Goal: Complete application form

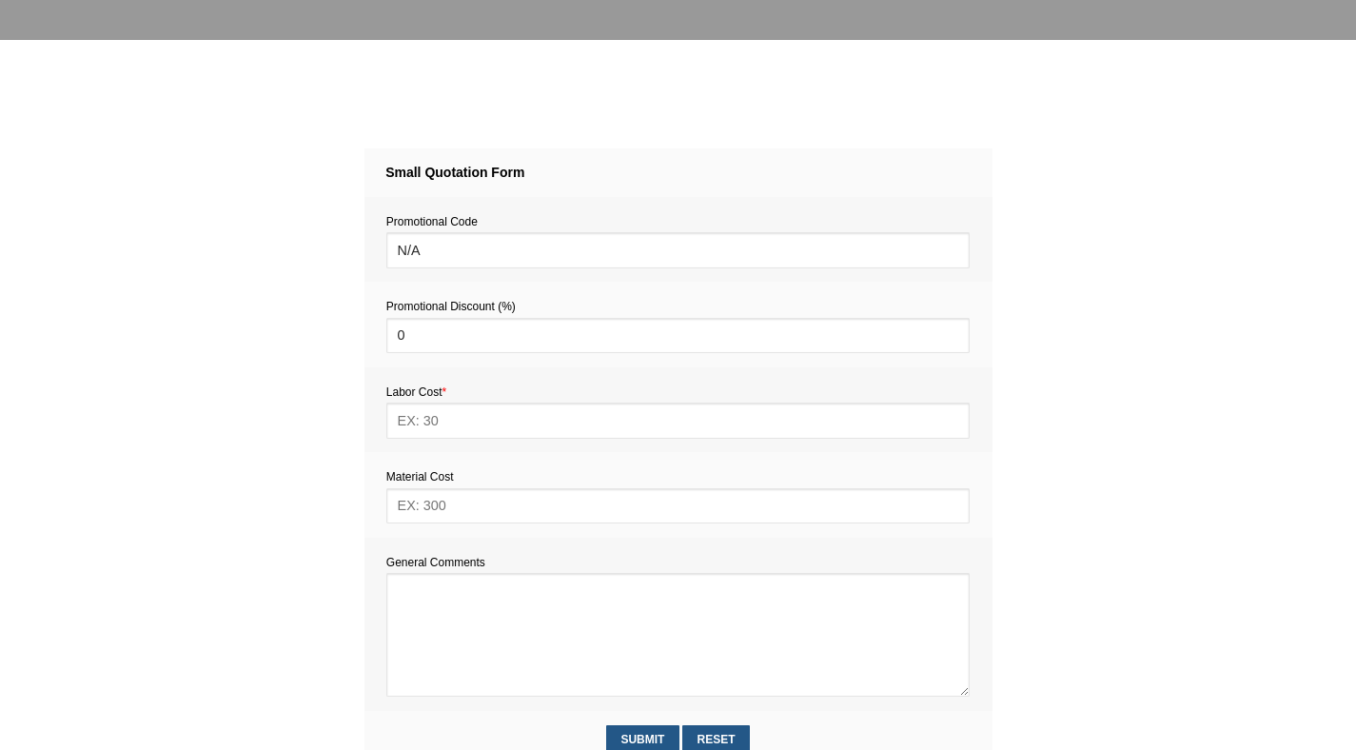
scroll to position [649, 0]
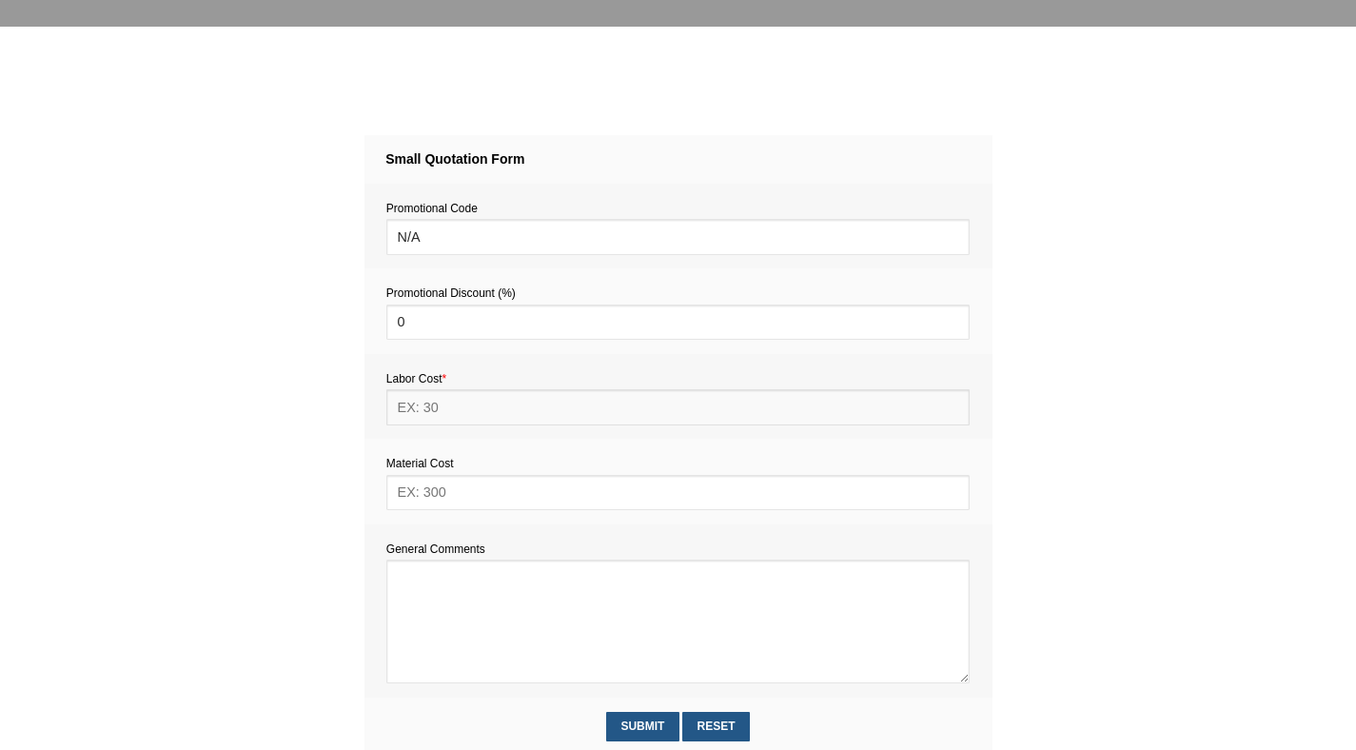
click at [427, 410] on input "text" at bounding box center [677, 406] width 583 height 35
type input "352"
click at [410, 572] on textarea at bounding box center [677, 621] width 583 height 124
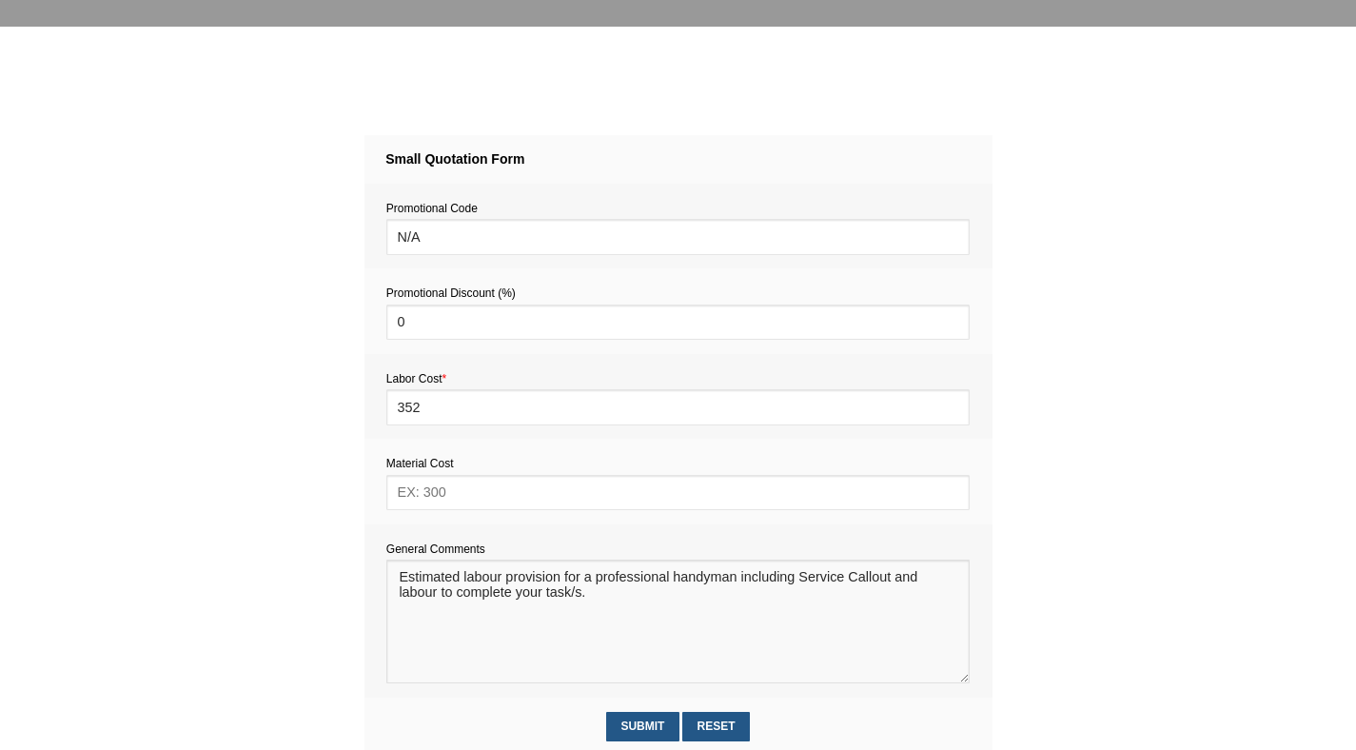
click at [406, 580] on textarea at bounding box center [677, 621] width 583 height 124
click at [601, 600] on textarea at bounding box center [677, 621] width 583 height 124
click at [662, 598] on textarea at bounding box center [677, 621] width 583 height 124
click at [625, 597] on textarea at bounding box center [677, 621] width 583 height 124
click at [869, 608] on textarea at bounding box center [677, 621] width 583 height 124
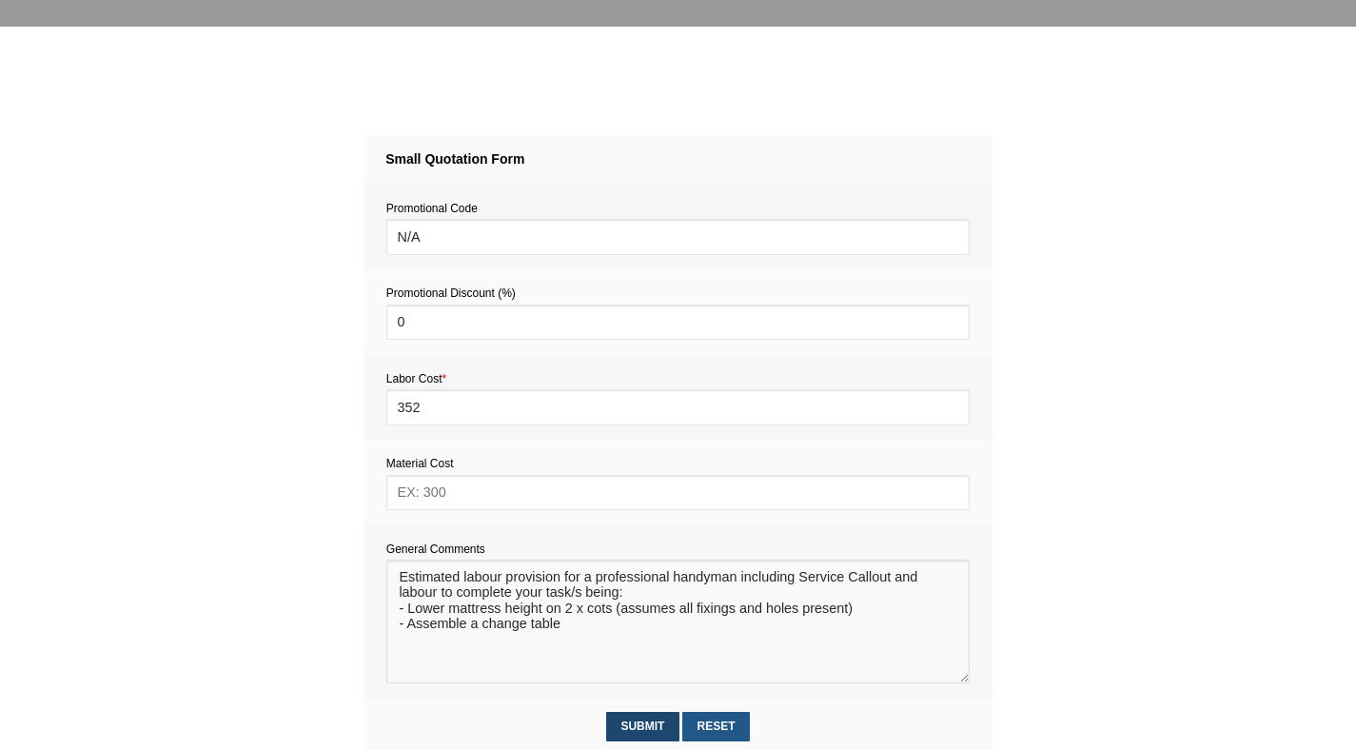
type textarea "Estimated labour provision for a professional handyman including Service Callou…"
click at [640, 730] on input "Submit" at bounding box center [642, 726] width 73 height 29
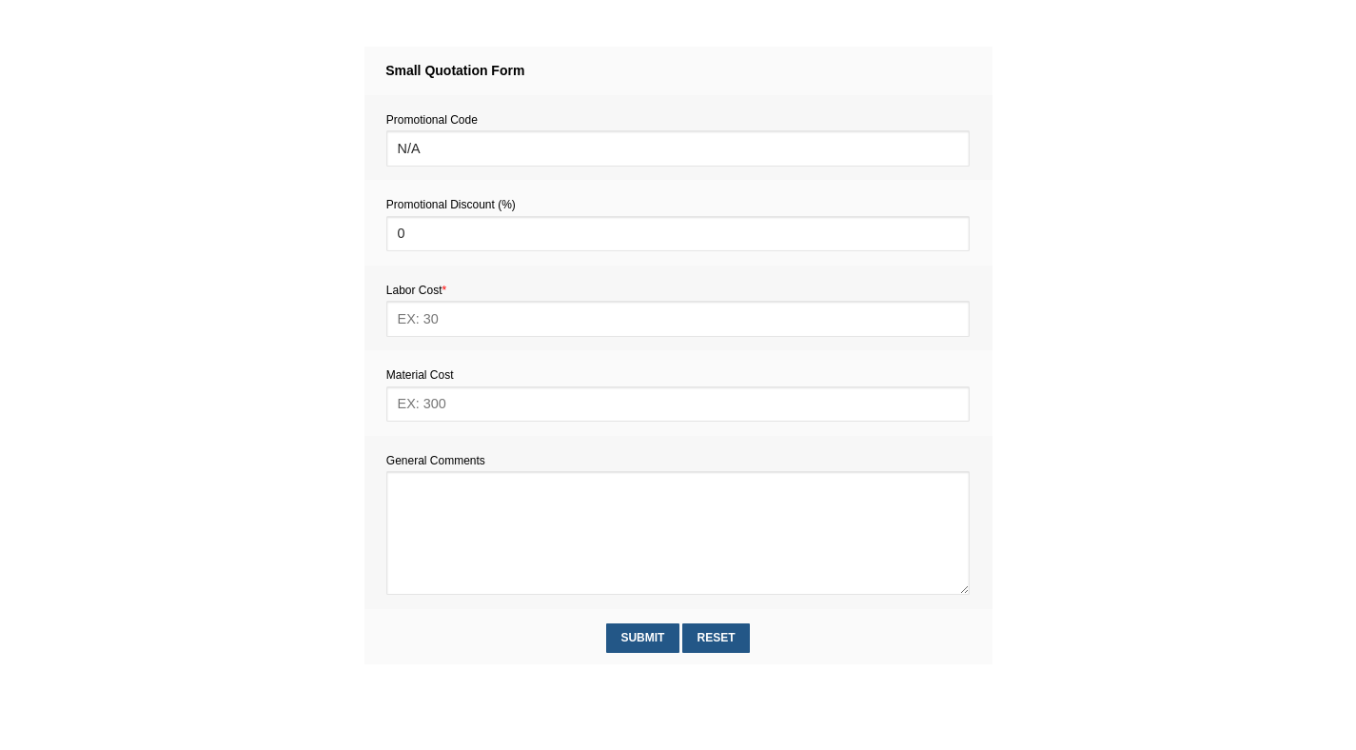
scroll to position [749, 0]
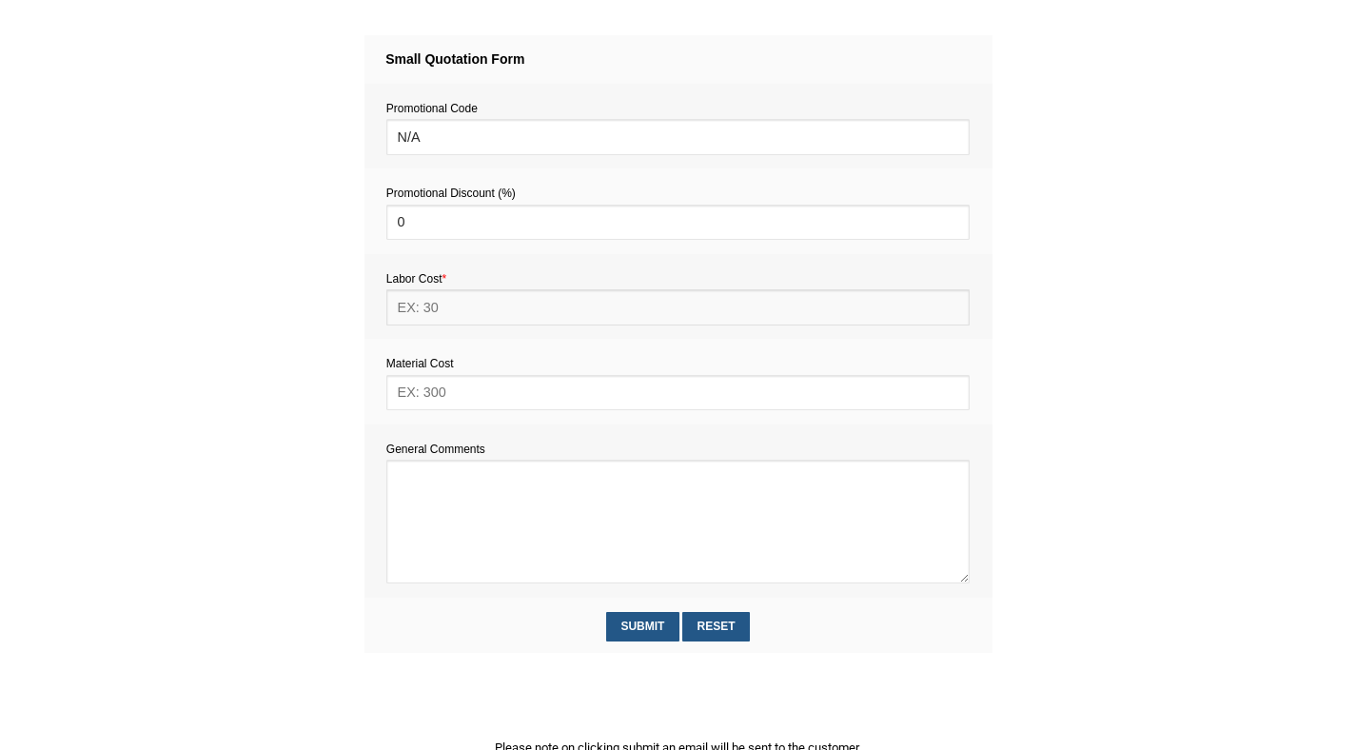
click at [467, 298] on input "text" at bounding box center [677, 306] width 583 height 35
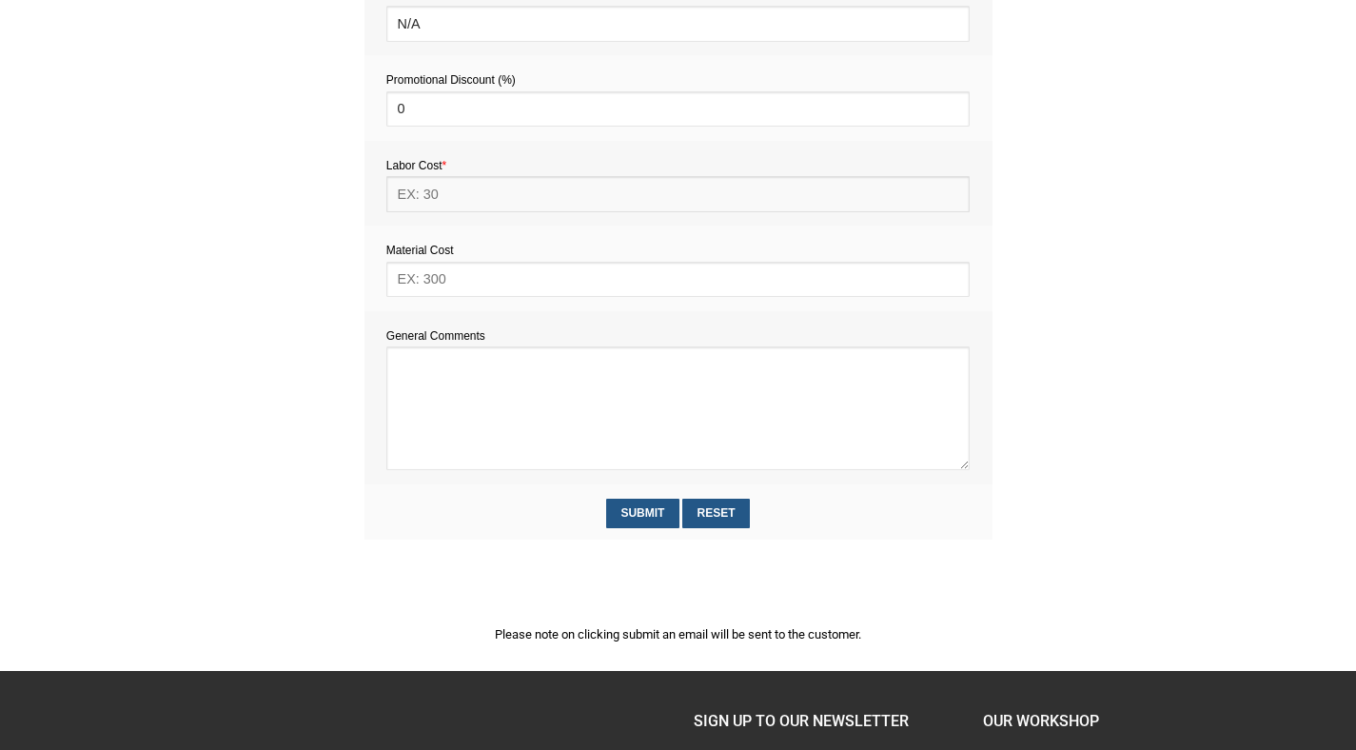
scroll to position [864, 0]
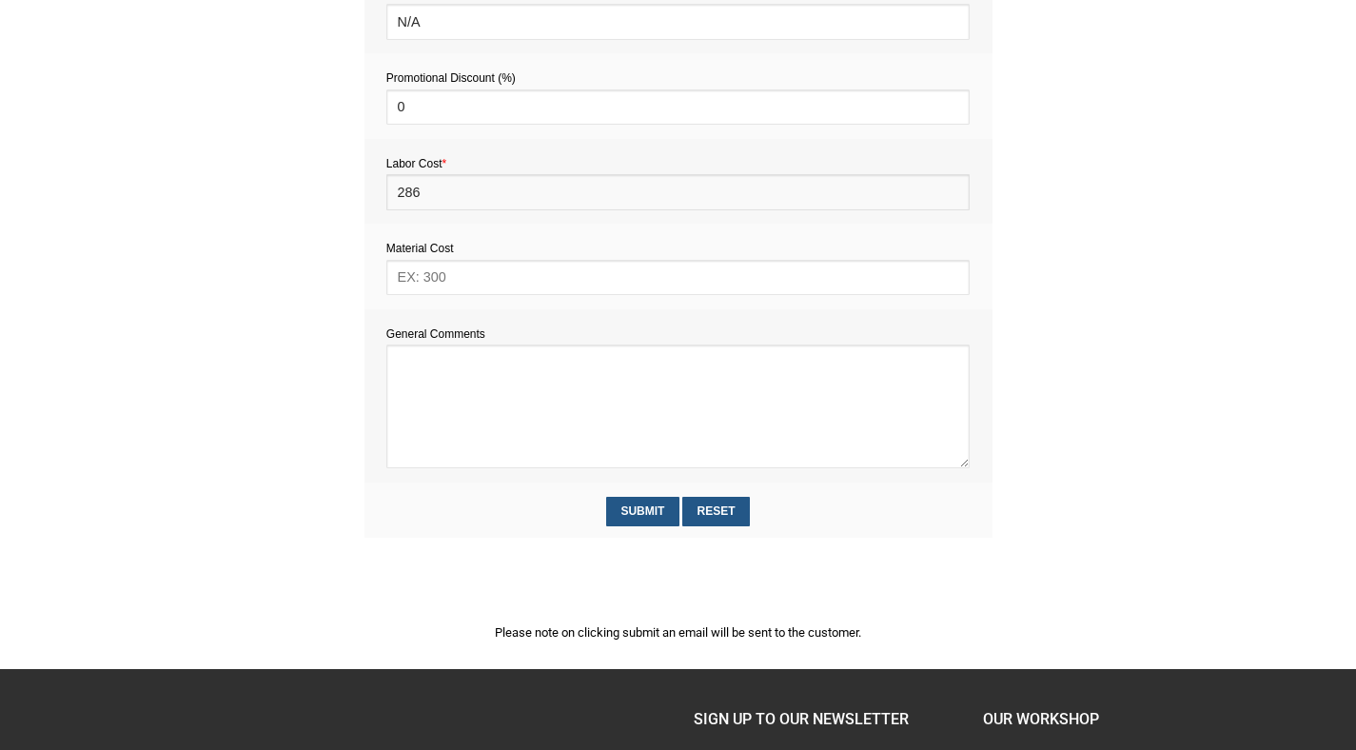
type input "286"
click at [441, 370] on textarea at bounding box center [677, 406] width 583 height 124
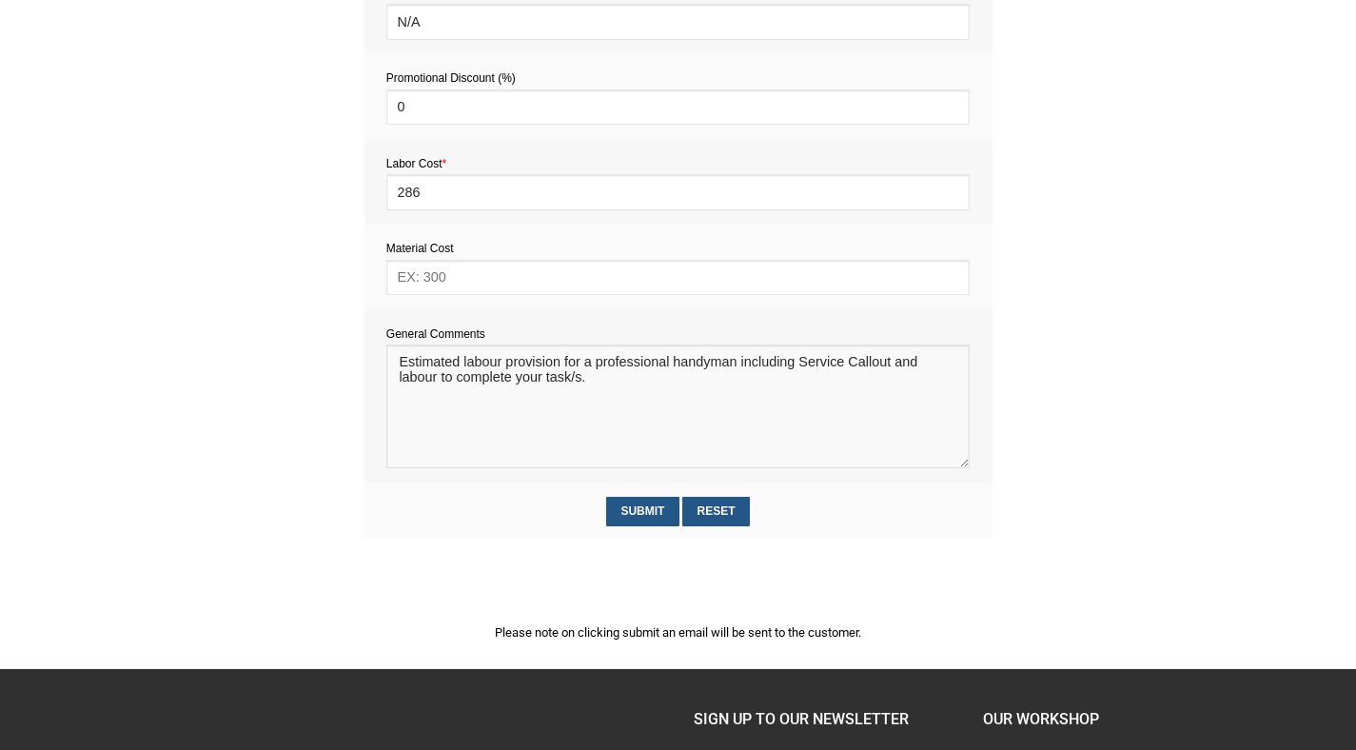
click at [404, 362] on textarea at bounding box center [677, 406] width 583 height 124
click at [597, 382] on textarea at bounding box center [677, 406] width 583 height 124
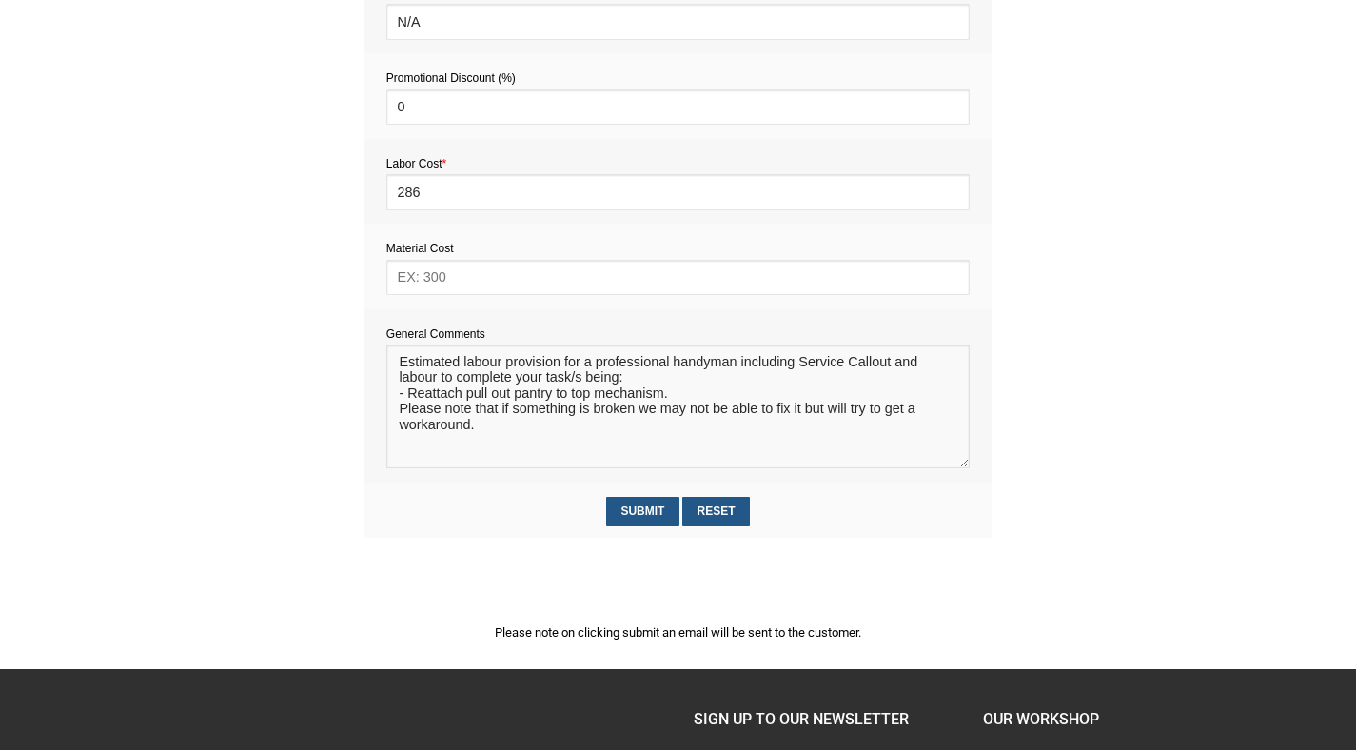
click at [635, 413] on textarea at bounding box center [677, 406] width 583 height 124
click at [577, 427] on textarea at bounding box center [677, 406] width 583 height 124
click at [660, 400] on textarea at bounding box center [677, 406] width 583 height 124
click at [575, 428] on textarea at bounding box center [677, 406] width 583 height 124
click at [500, 413] on textarea at bounding box center [677, 406] width 583 height 124
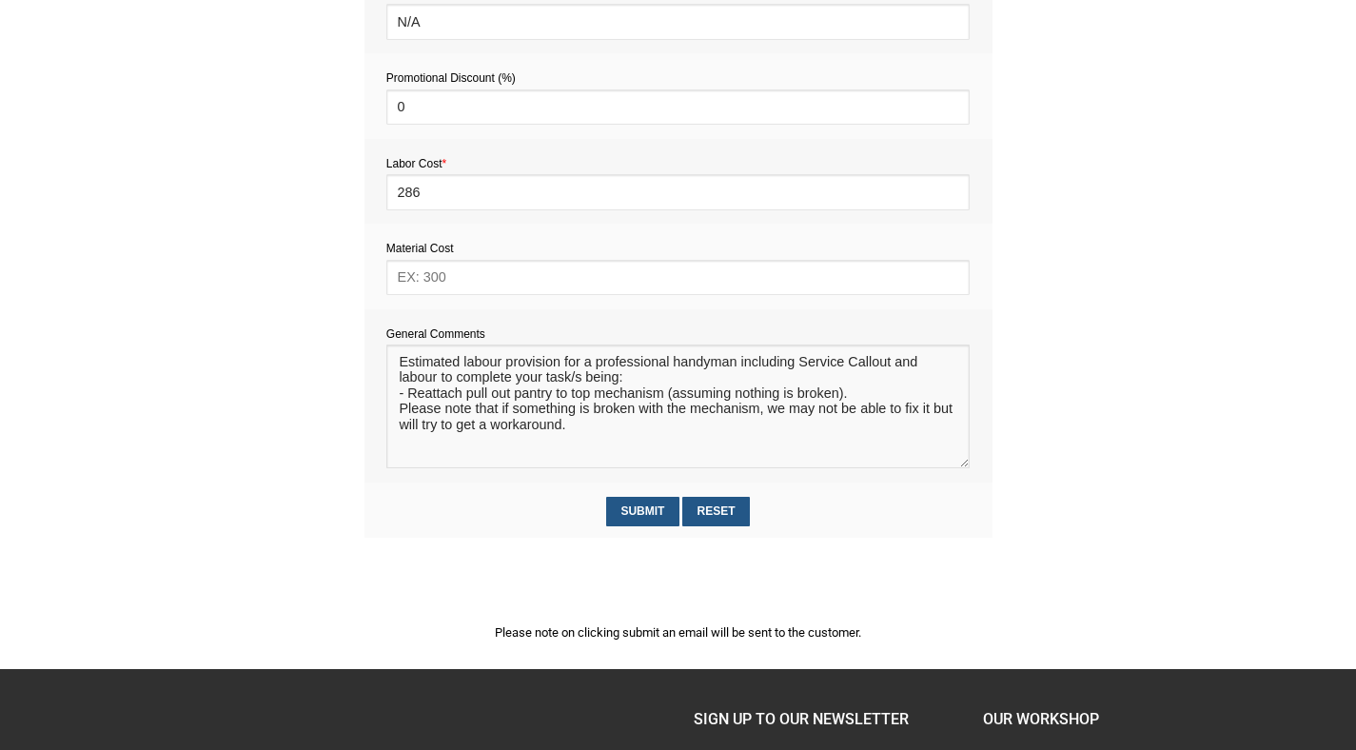
click at [559, 430] on textarea at bounding box center [677, 406] width 583 height 124
click at [861, 429] on textarea at bounding box center [677, 406] width 583 height 124
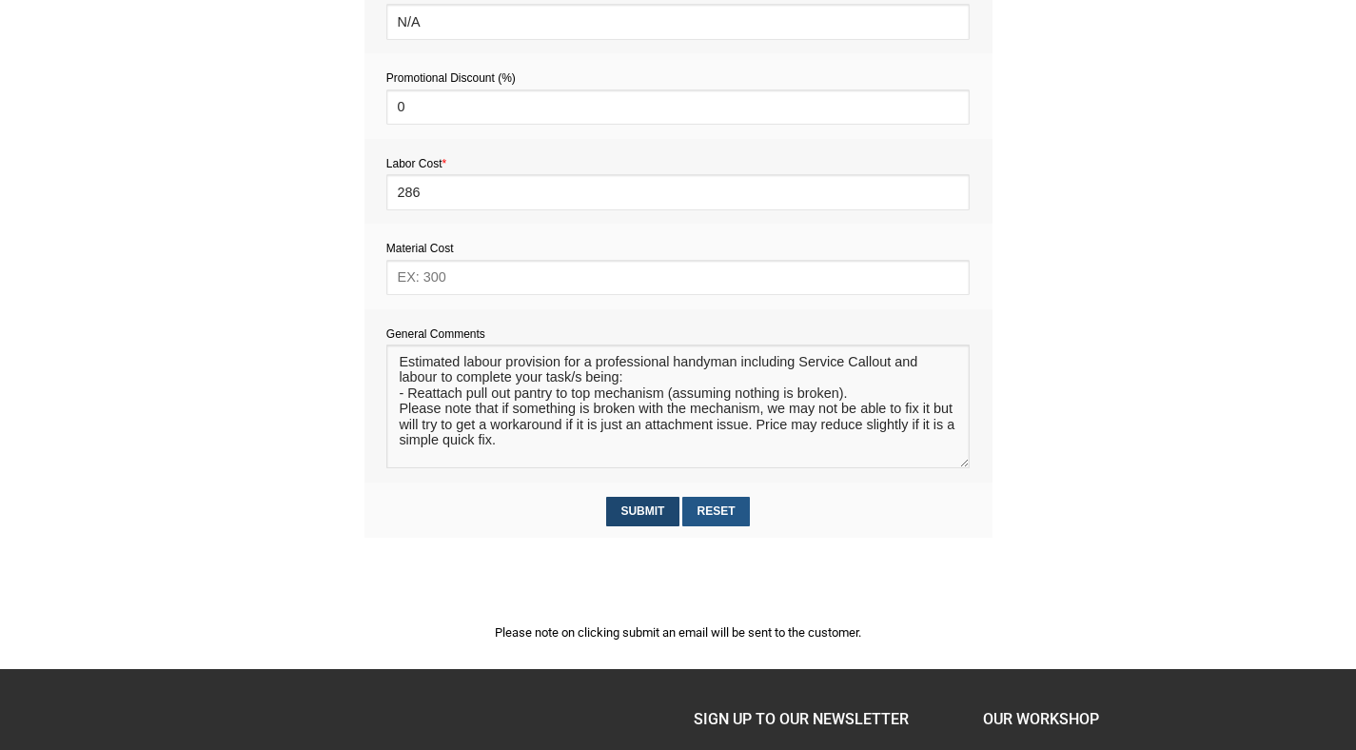
type textarea "Estimated labour provision for a professional handyman including Service Callou…"
click at [646, 519] on input "Submit" at bounding box center [642, 511] width 73 height 29
